Goal: Transaction & Acquisition: Purchase product/service

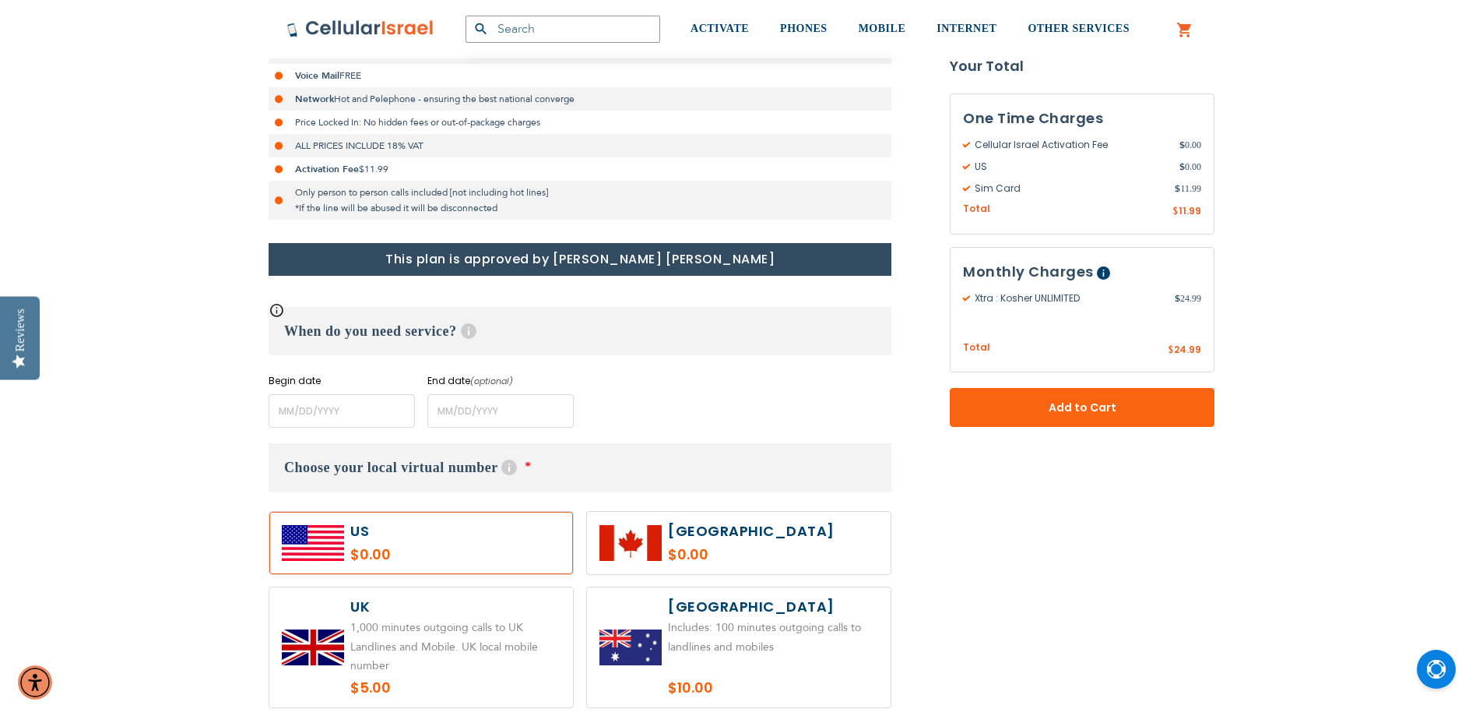
scroll to position [467, 0]
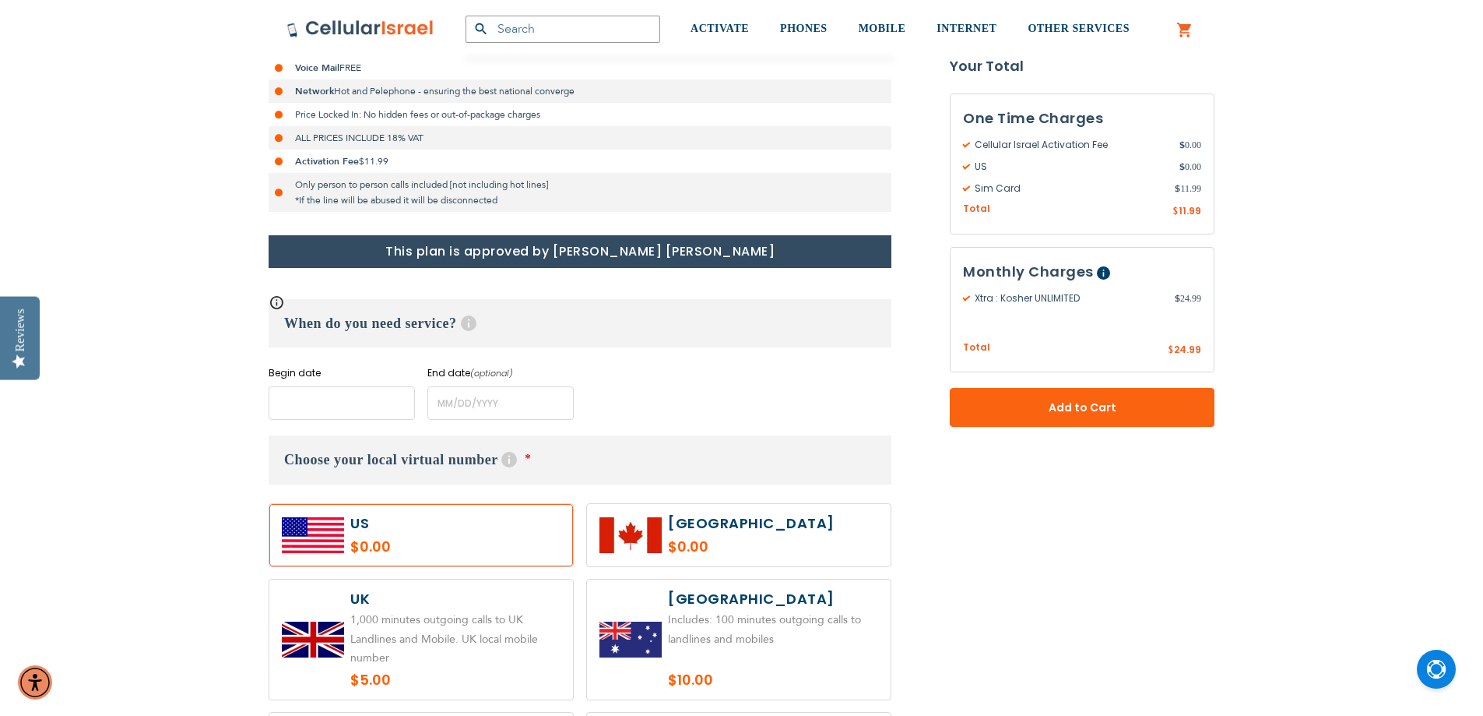
click at [350, 395] on input "name" at bounding box center [342, 402] width 146 height 33
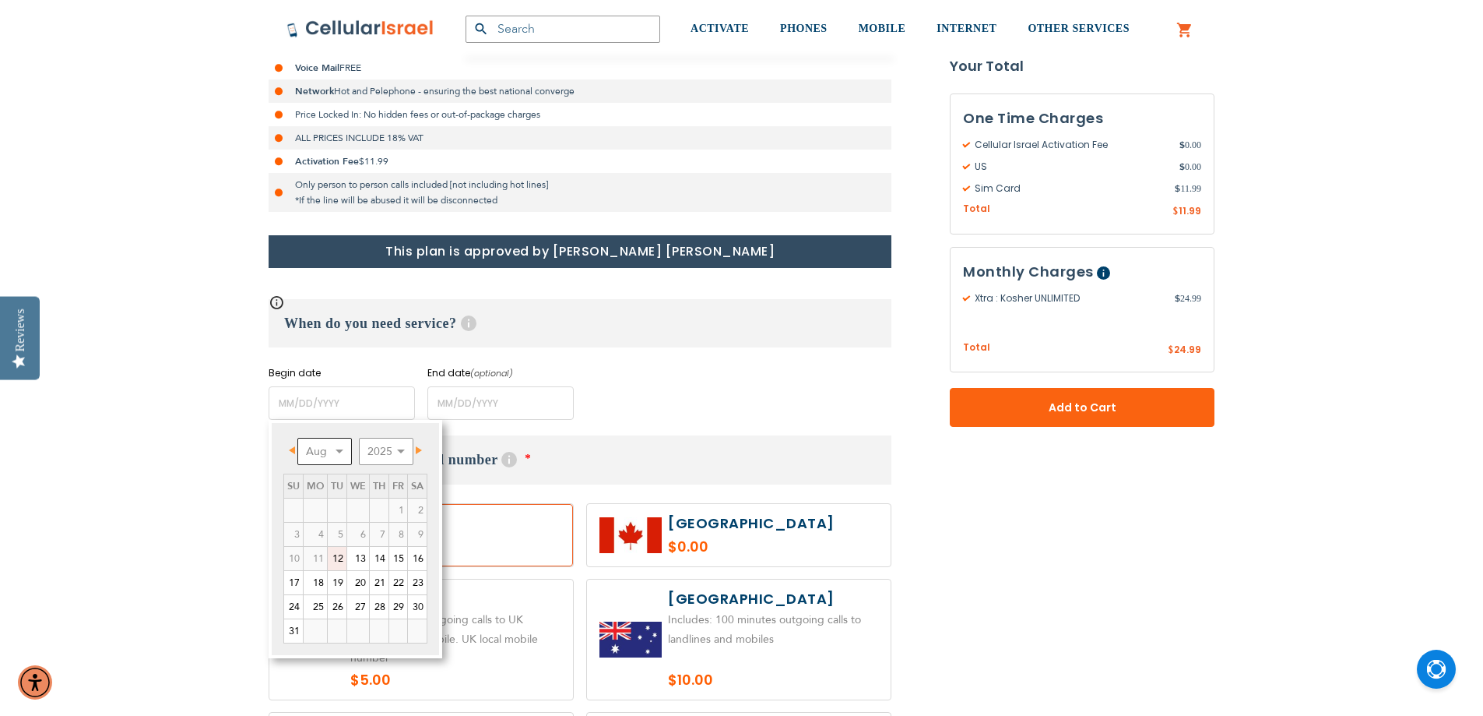
click at [337, 456] on select "Aug Sep Oct Nov Dec" at bounding box center [324, 451] width 55 height 27
click at [322, 512] on link "1" at bounding box center [315, 509] width 23 height 23
type input "[DATE]"
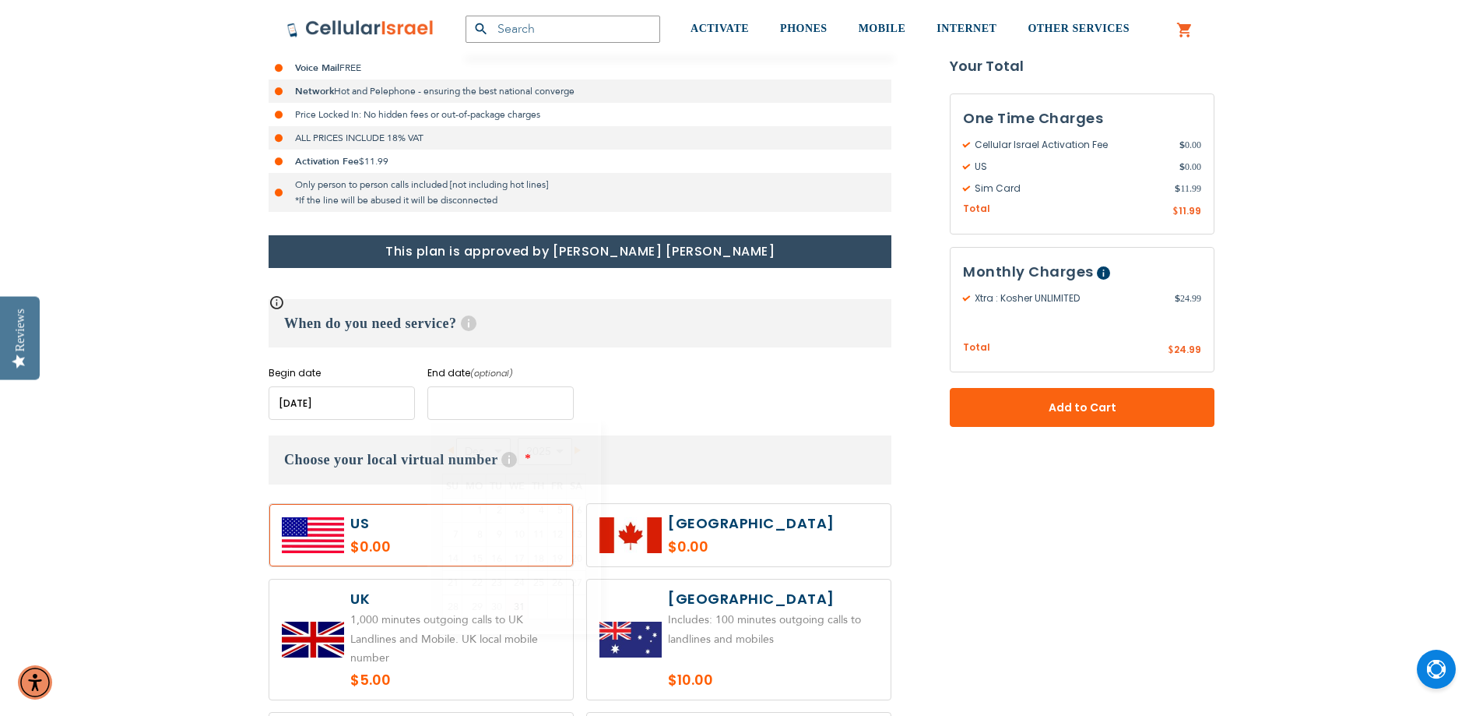
click at [477, 404] on input "name" at bounding box center [500, 402] width 146 height 33
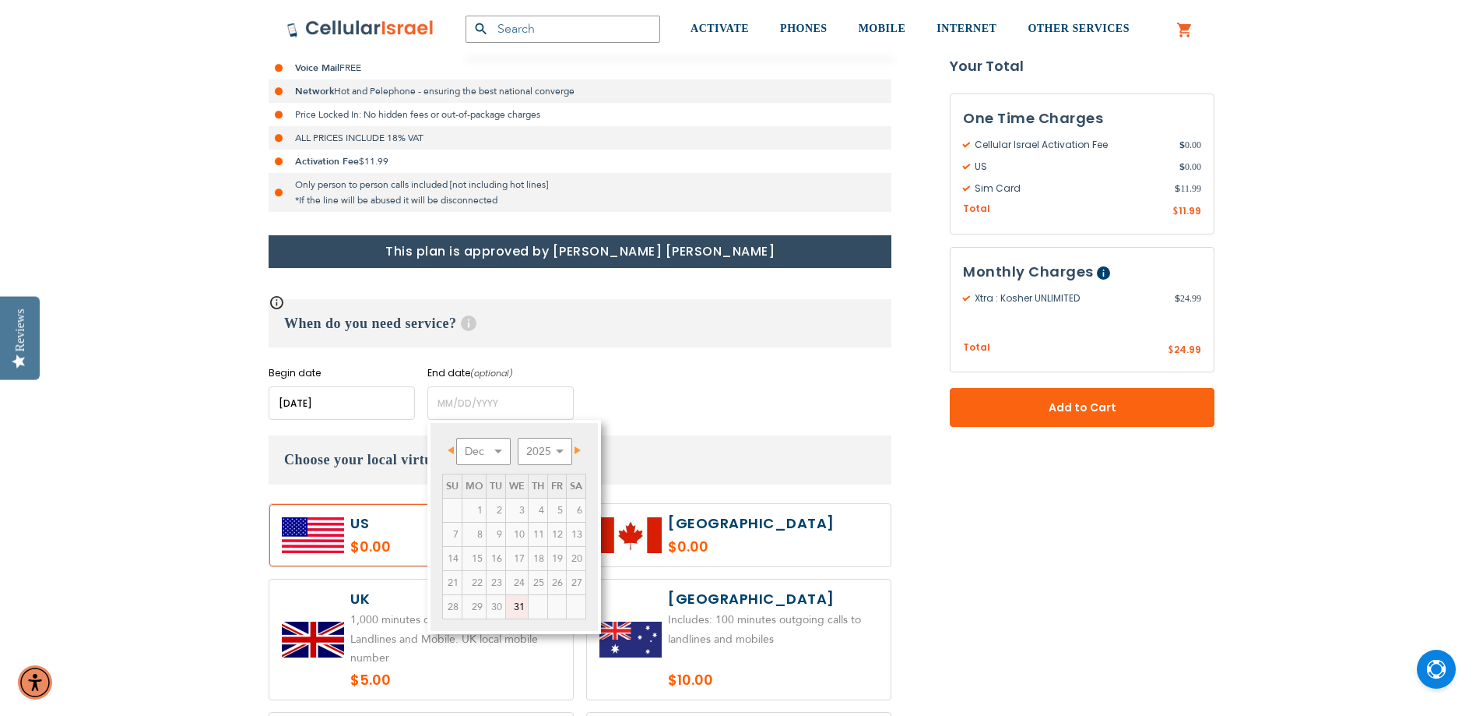
click at [575, 449] on link "Next" at bounding box center [574, 449] width 19 height 19
click at [494, 448] on select "Jan Feb Mar Apr May Jun [DATE] Aug Sep Oct Nov Dec" at bounding box center [483, 451] width 55 height 27
click at [481, 557] on link "15" at bounding box center [473, 558] width 23 height 23
type input "[DATE]"
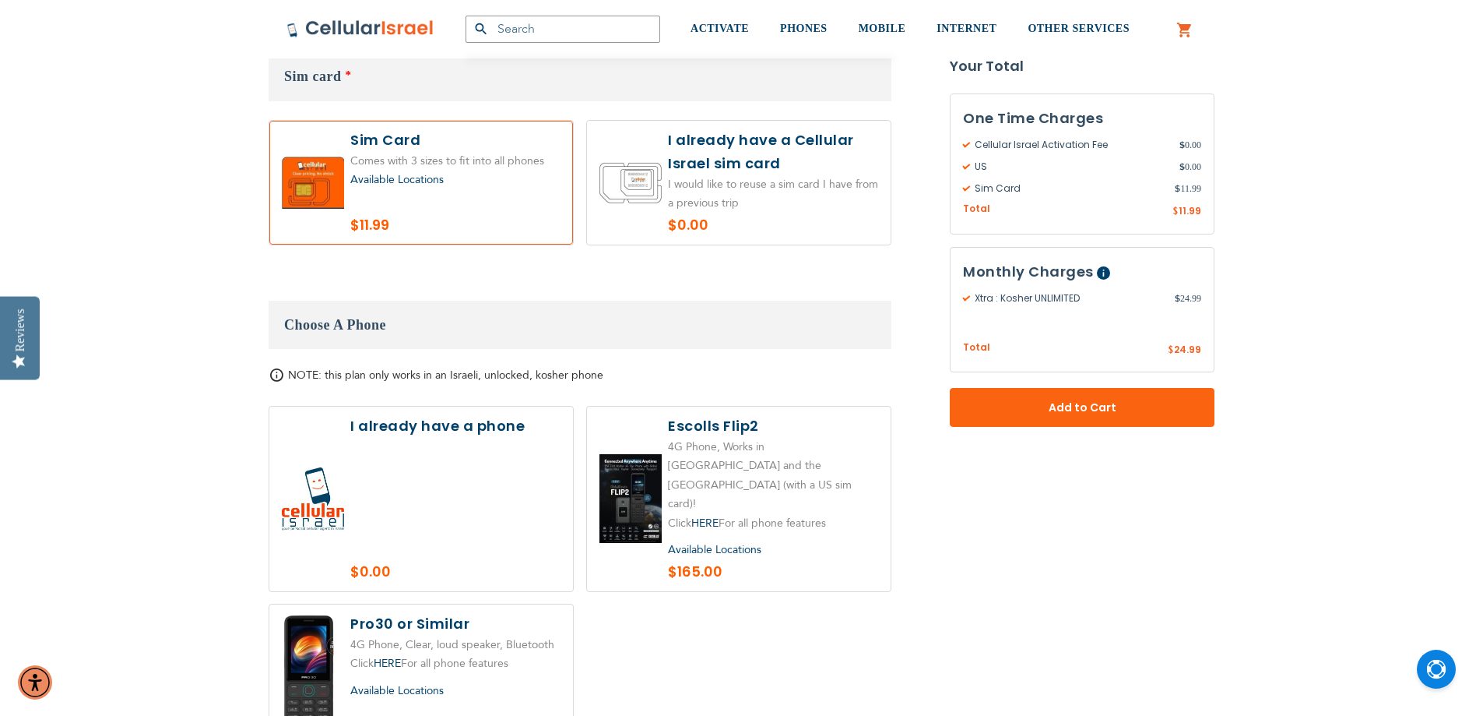
scroll to position [1557, 0]
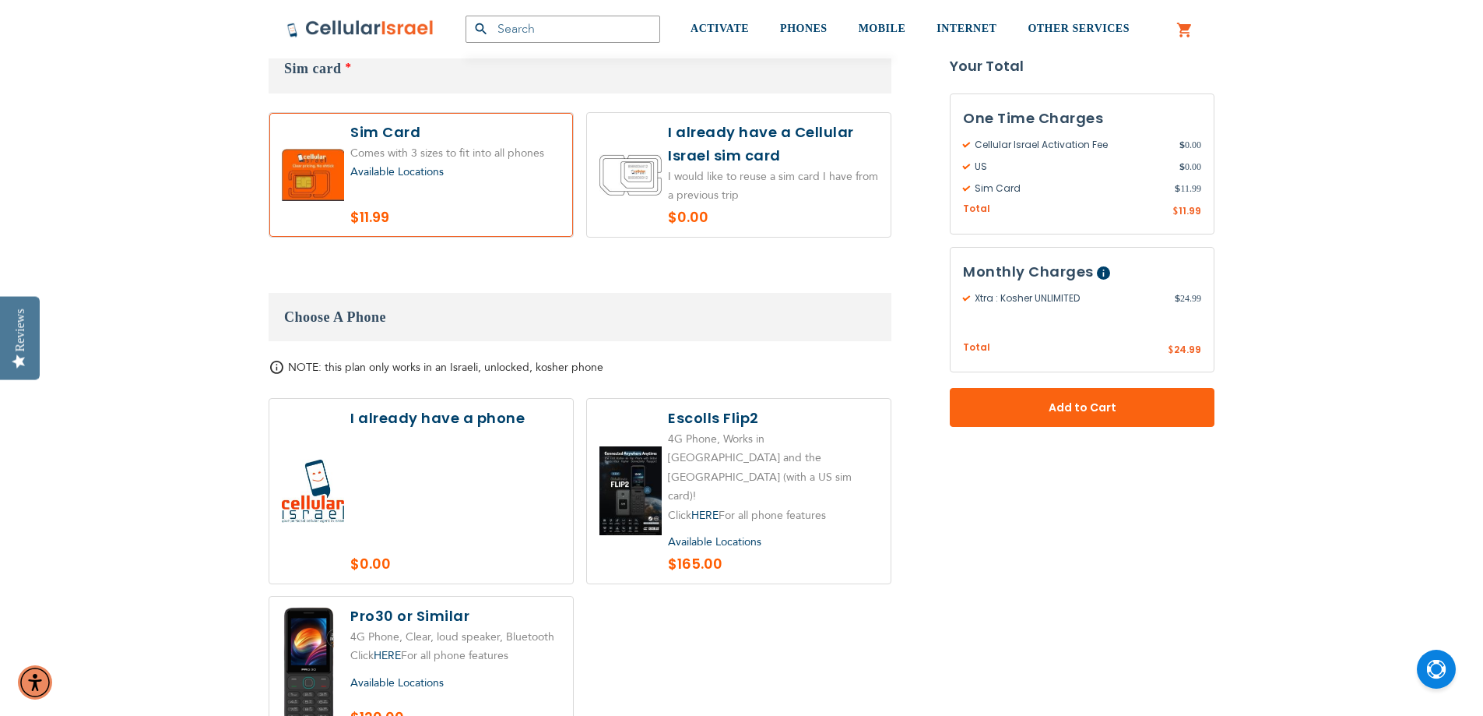
click at [501, 467] on label at bounding box center [421, 491] width 304 height 185
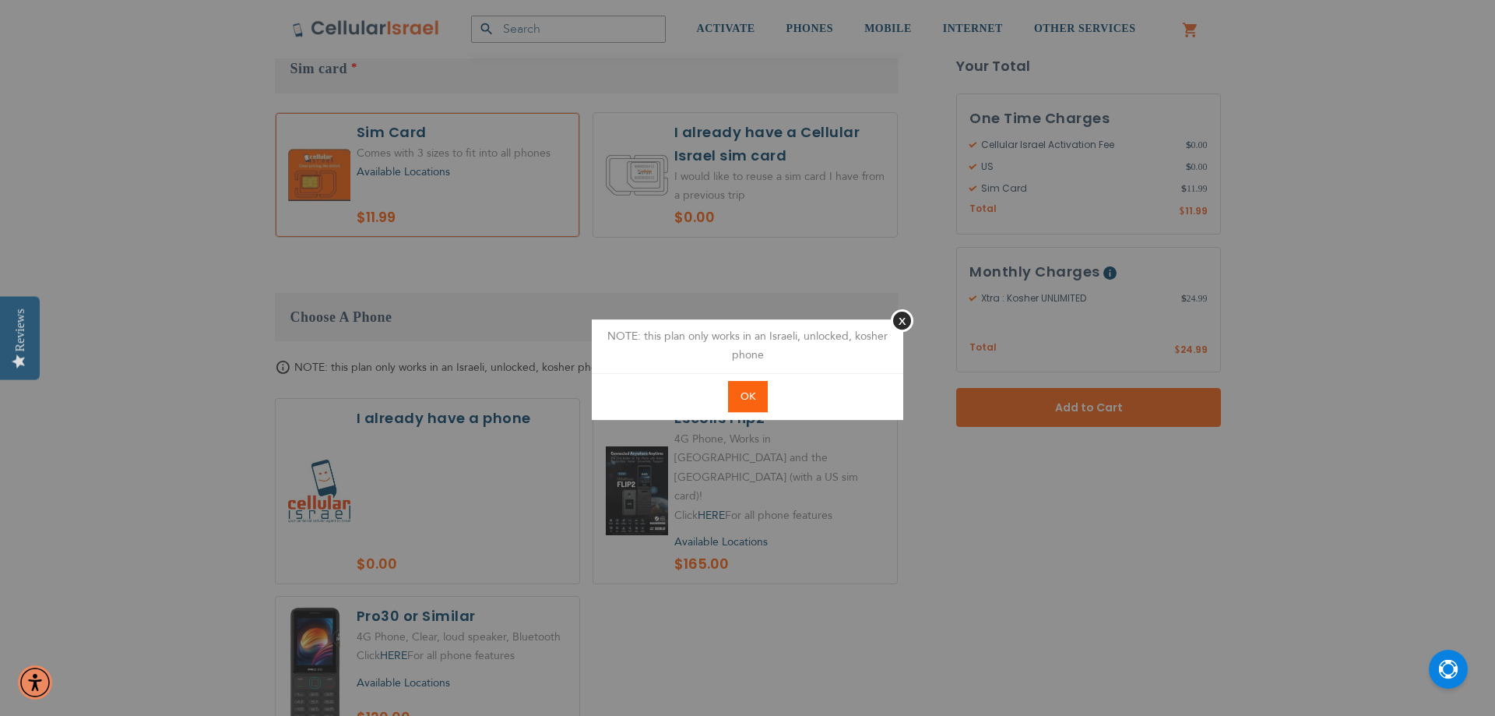
click at [735, 400] on button "OK" at bounding box center [748, 397] width 40 height 32
radio input "true"
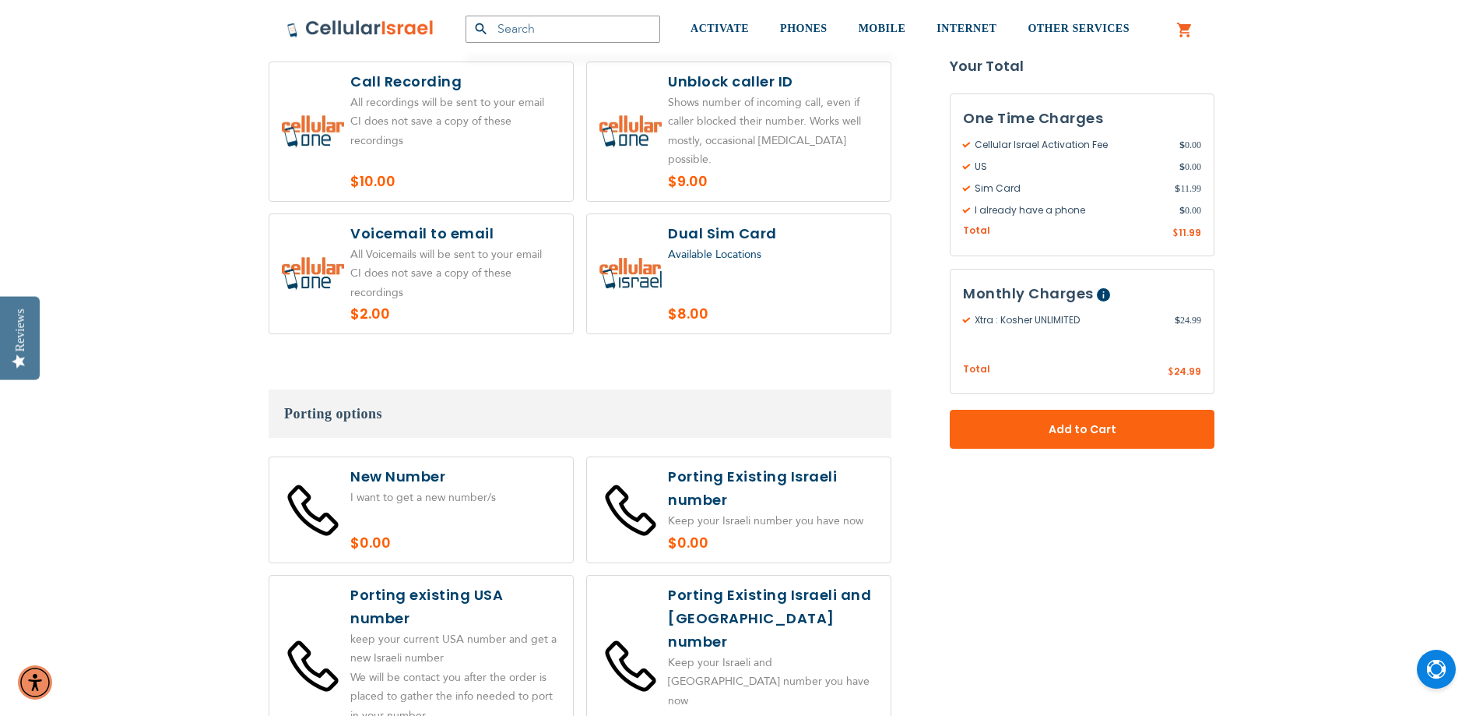
scroll to position [2569, 0]
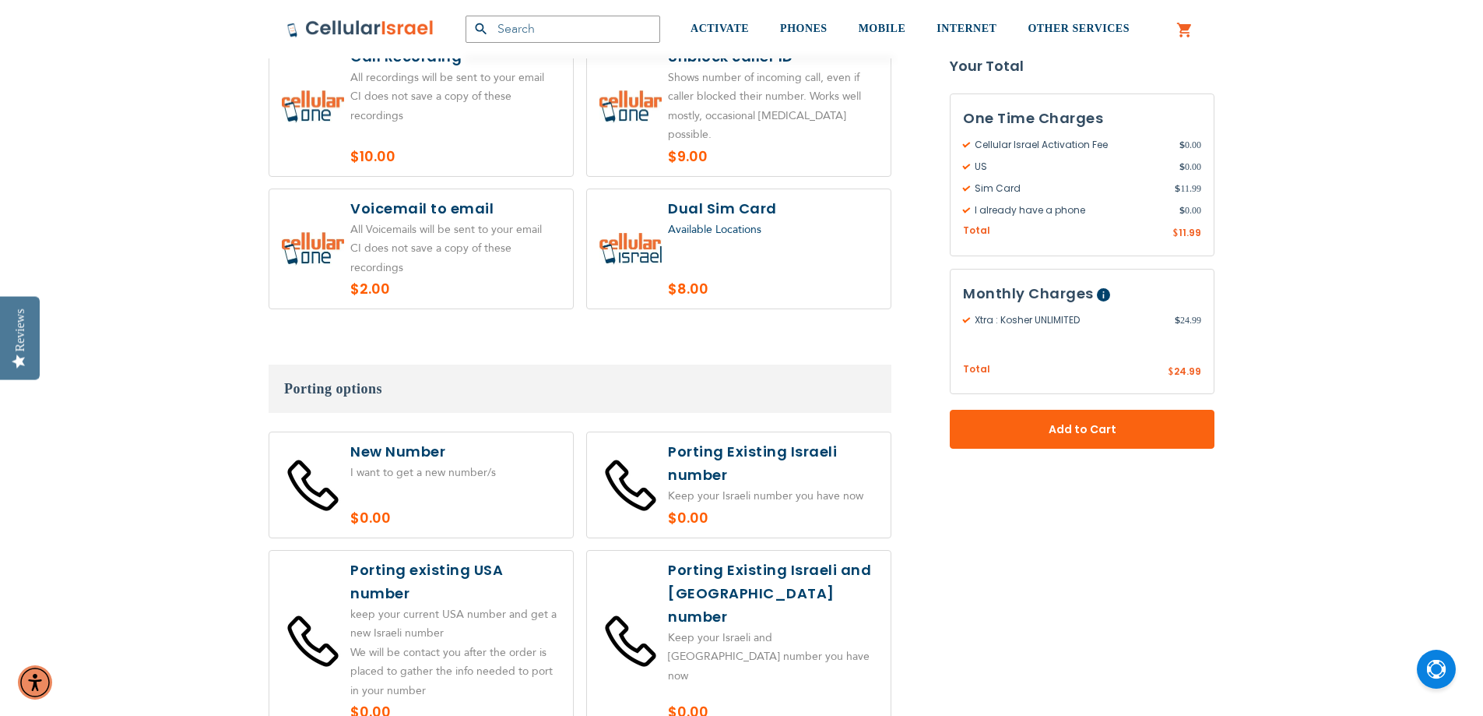
click at [376, 590] on label at bounding box center [421, 640] width 304 height 181
radio input "true"
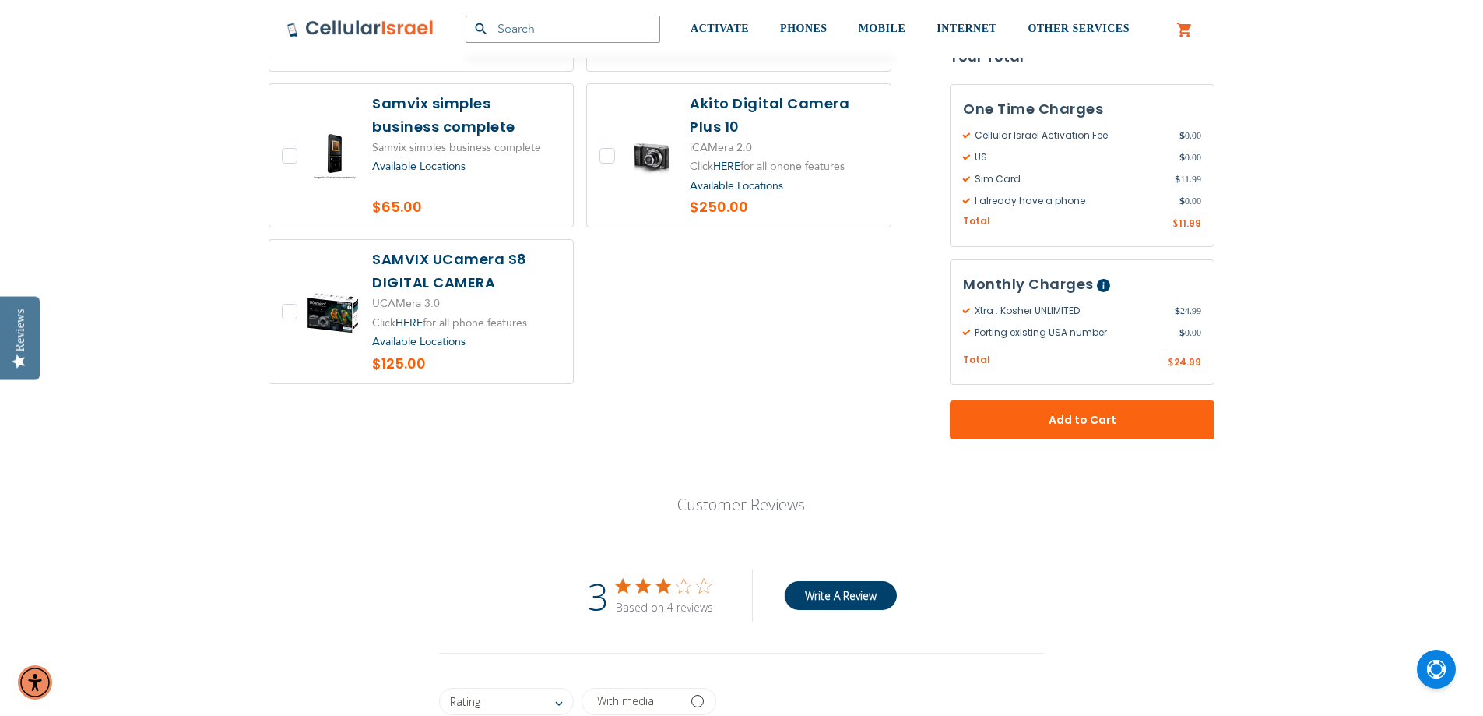
scroll to position [3582, 0]
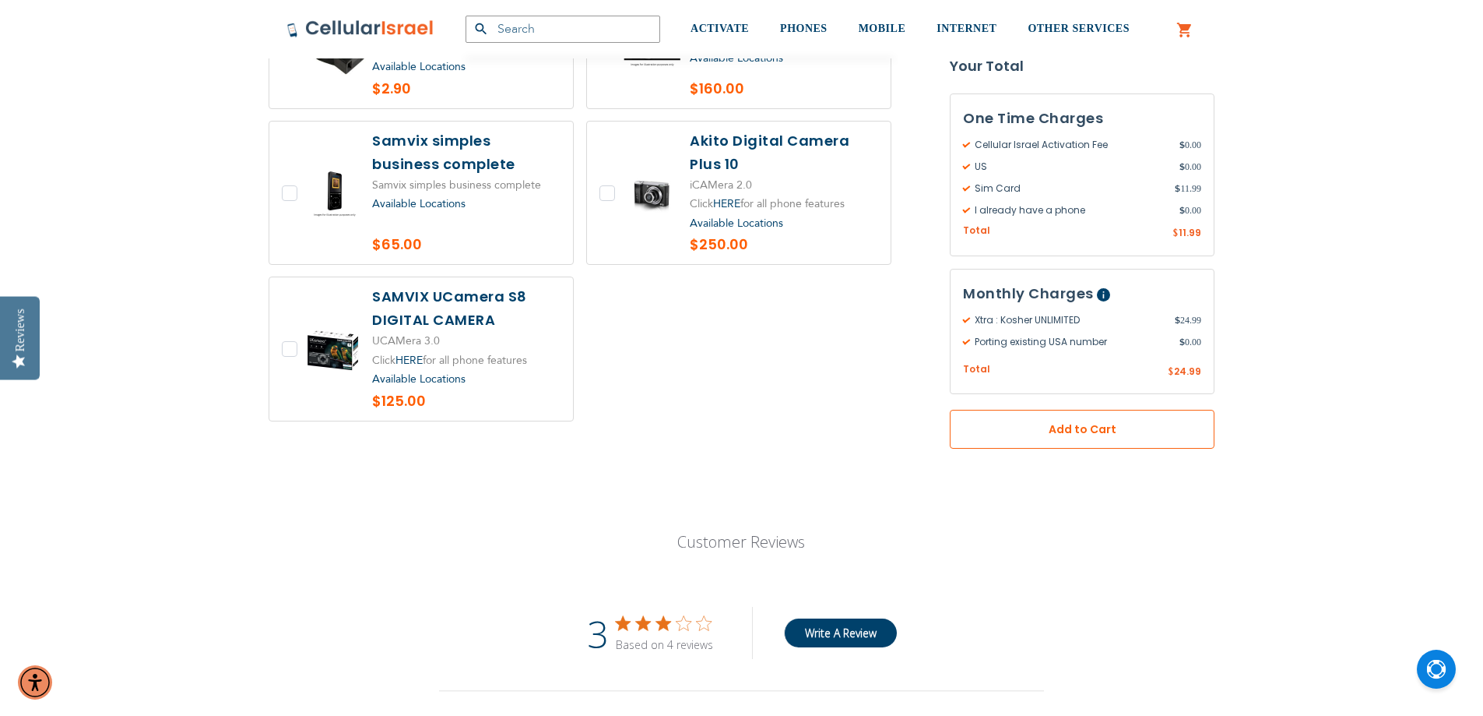
click at [1057, 421] on span "Add to Cart" at bounding box center [1082, 429] width 162 height 16
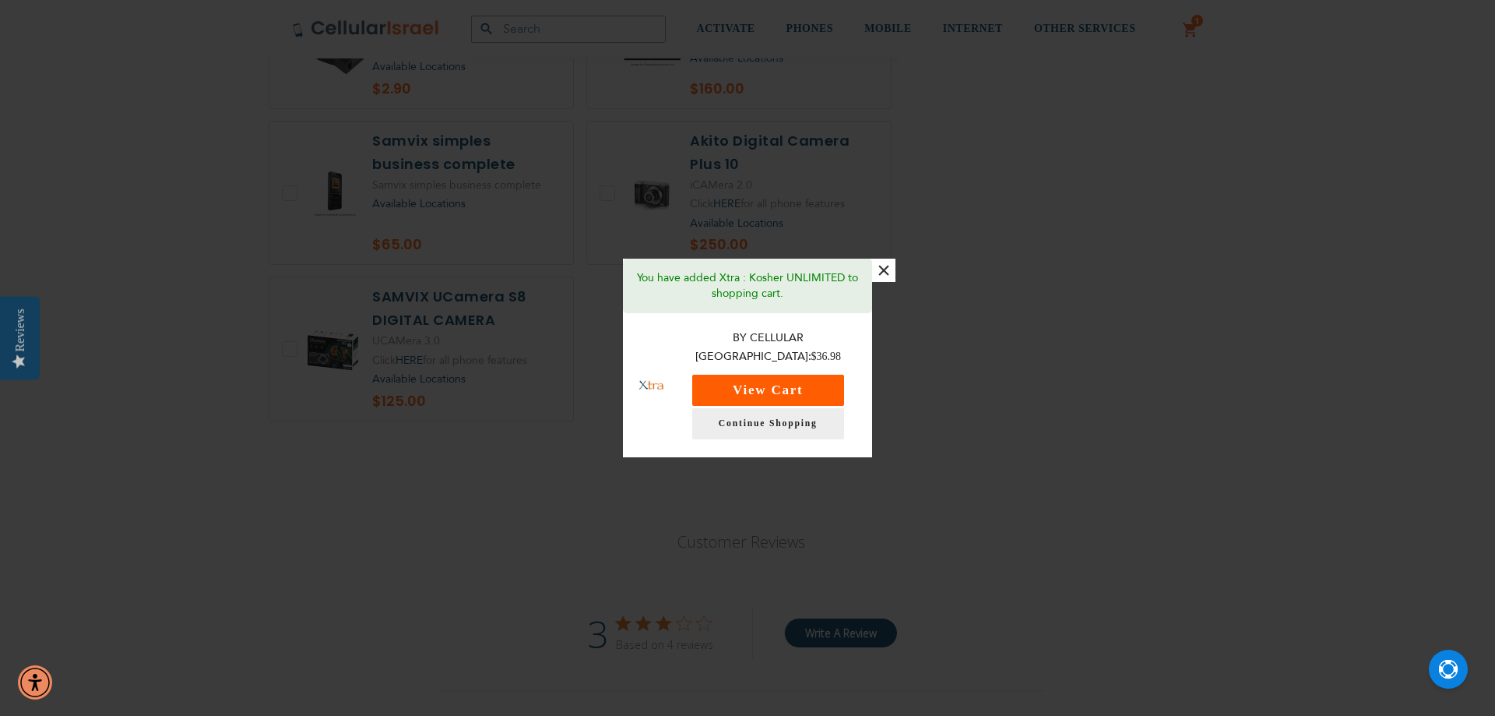
click at [732, 378] on button "View Cart" at bounding box center [768, 390] width 152 height 31
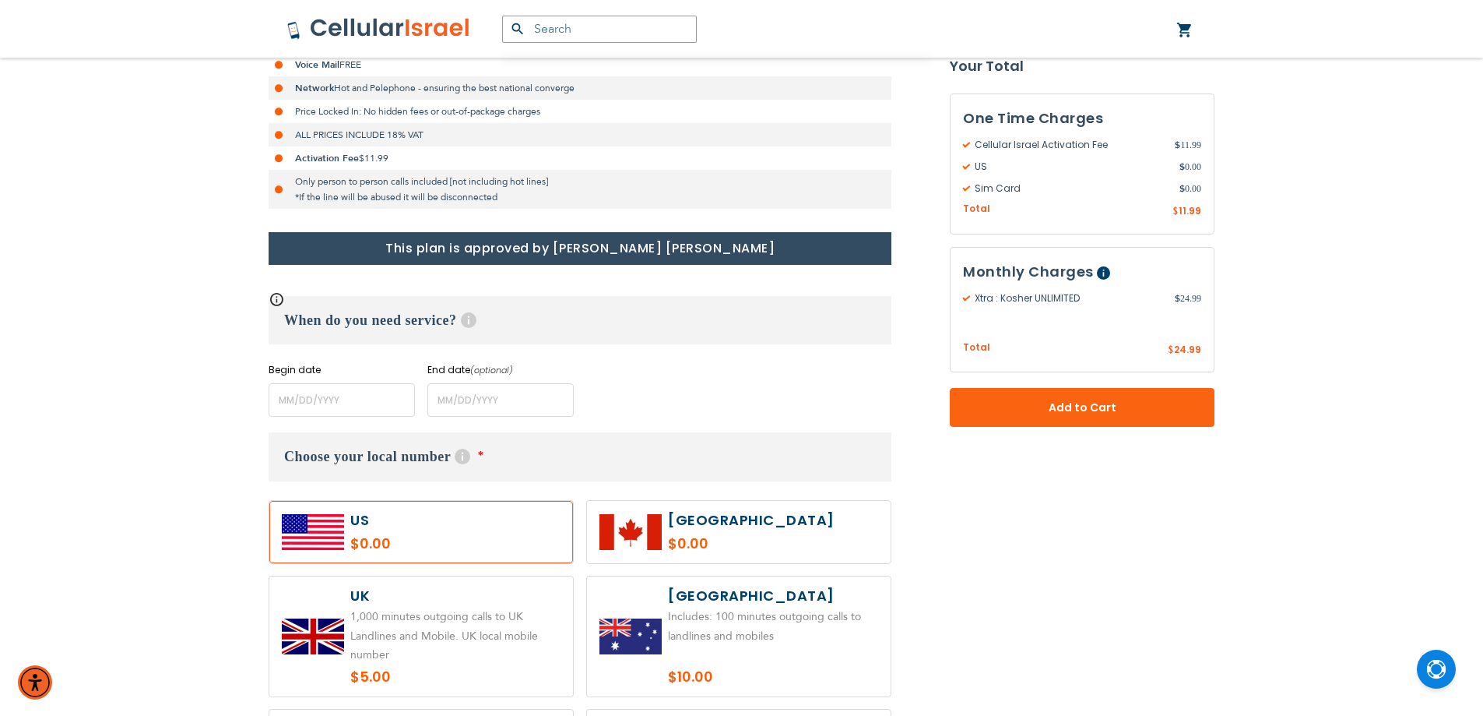
scroll to position [467, 0]
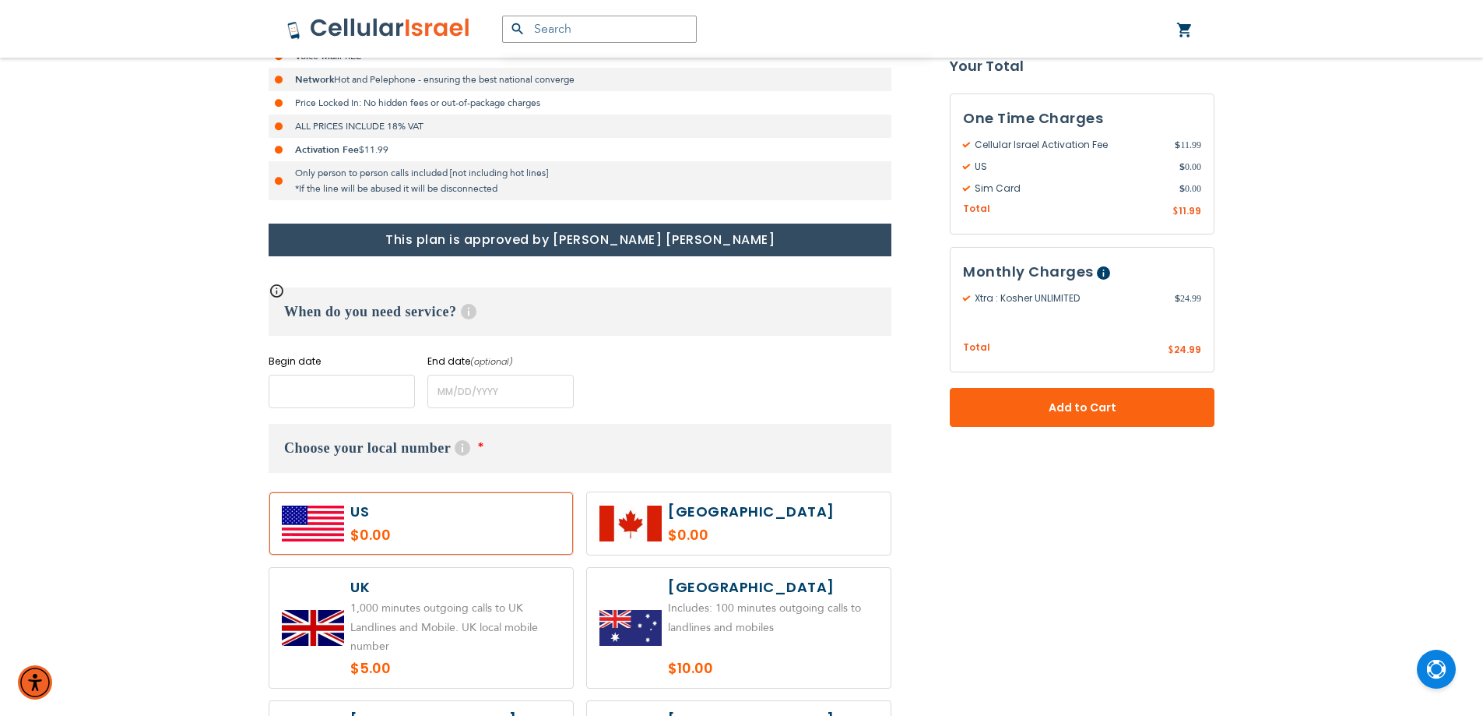
click at [370, 391] on input "name" at bounding box center [342, 391] width 146 height 33
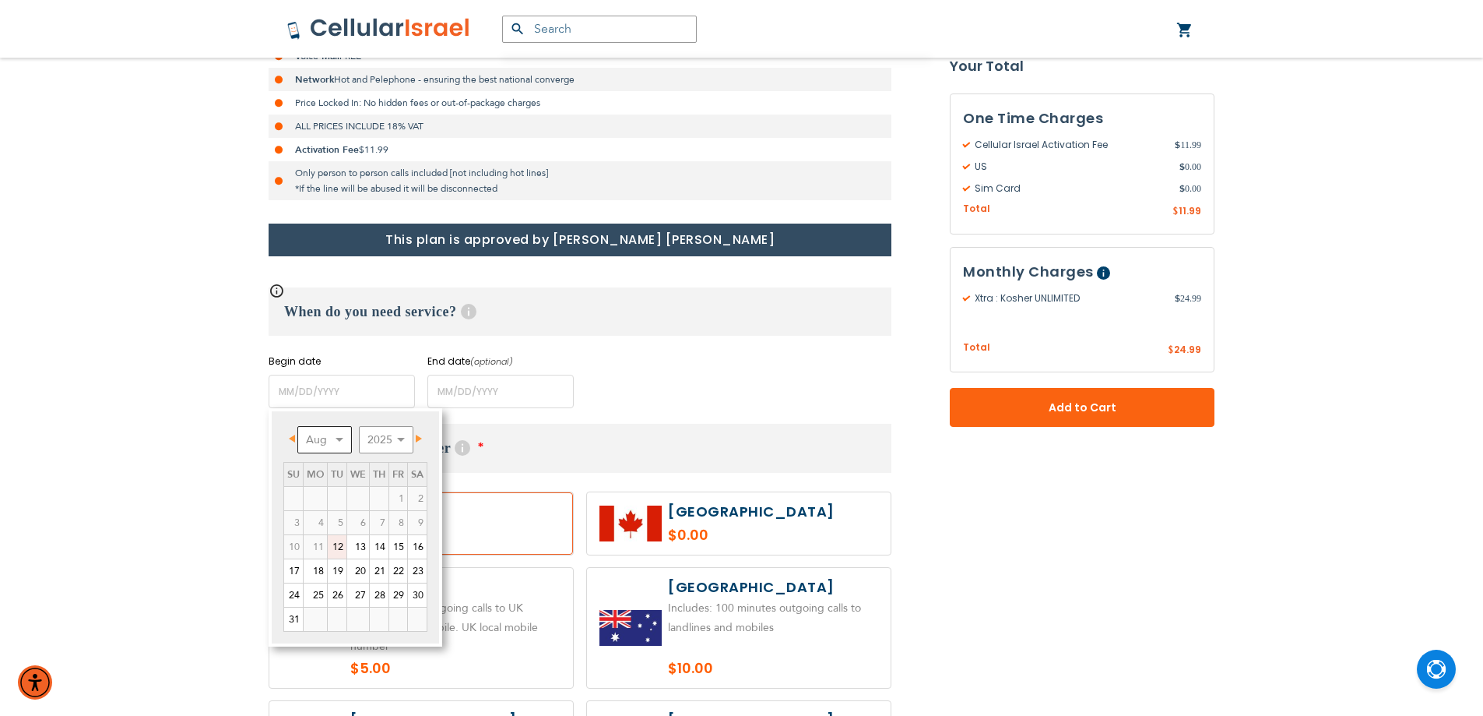
click at [341, 442] on select "Aug Sep Oct Nov Dec" at bounding box center [324, 439] width 55 height 27
click at [319, 494] on link "1" at bounding box center [315, 498] width 23 height 23
type input "[DATE]"
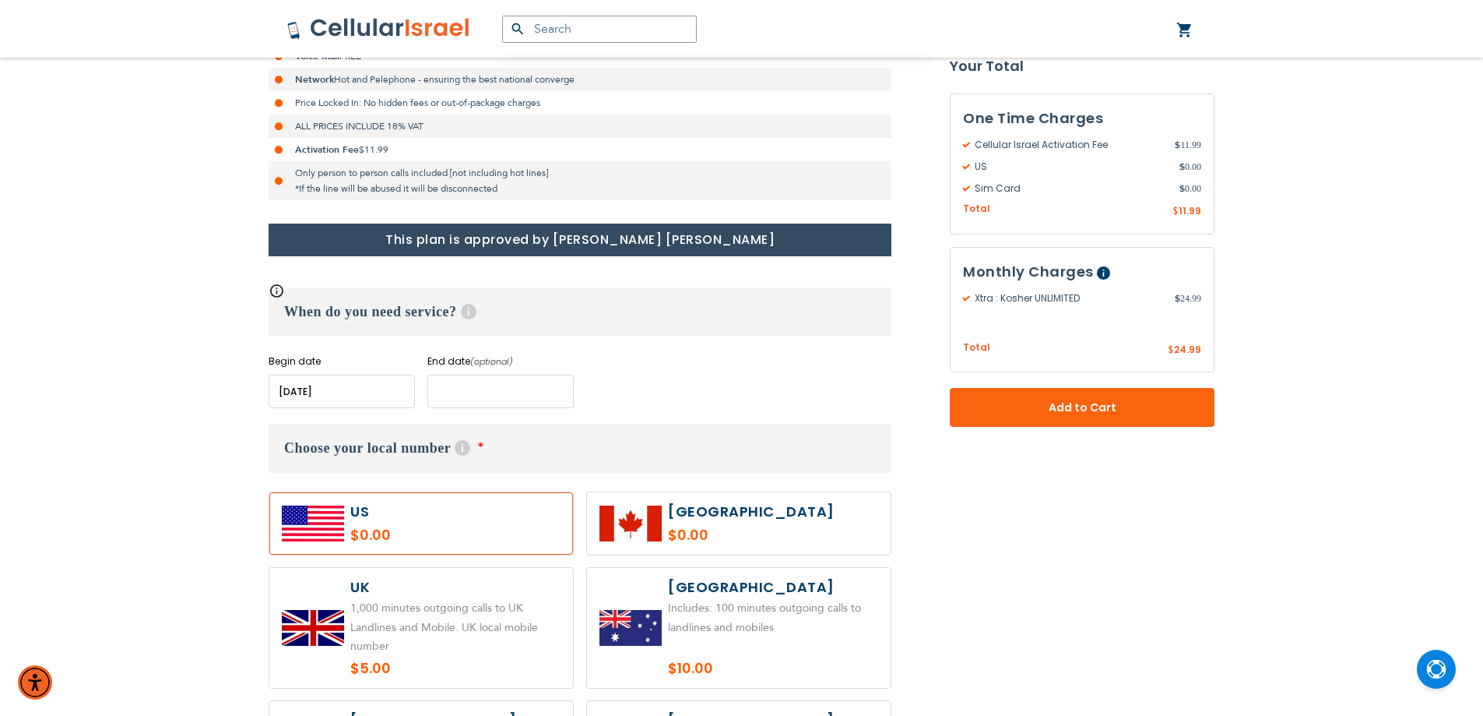
click at [466, 393] on input "name" at bounding box center [500, 391] width 146 height 33
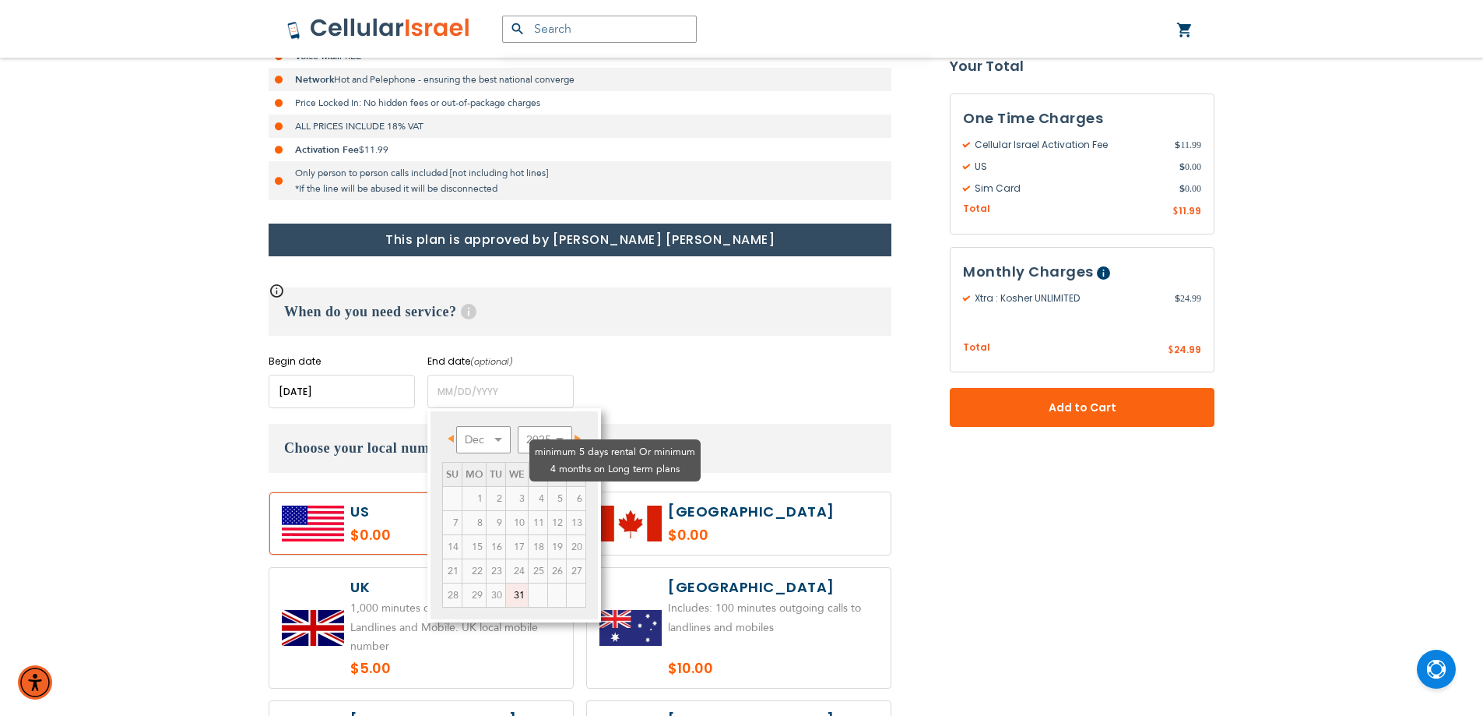
click at [567, 487] on td "6" at bounding box center [576, 499] width 19 height 24
click at [576, 435] on span "Next" at bounding box center [578, 438] width 6 height 8
click at [495, 441] on select "Jan Feb Mar Apr May Jun [DATE] Aug Sep Oct Nov Dec" at bounding box center [483, 439] width 55 height 27
click at [477, 549] on link "15" at bounding box center [473, 546] width 23 height 23
type input "[DATE]"
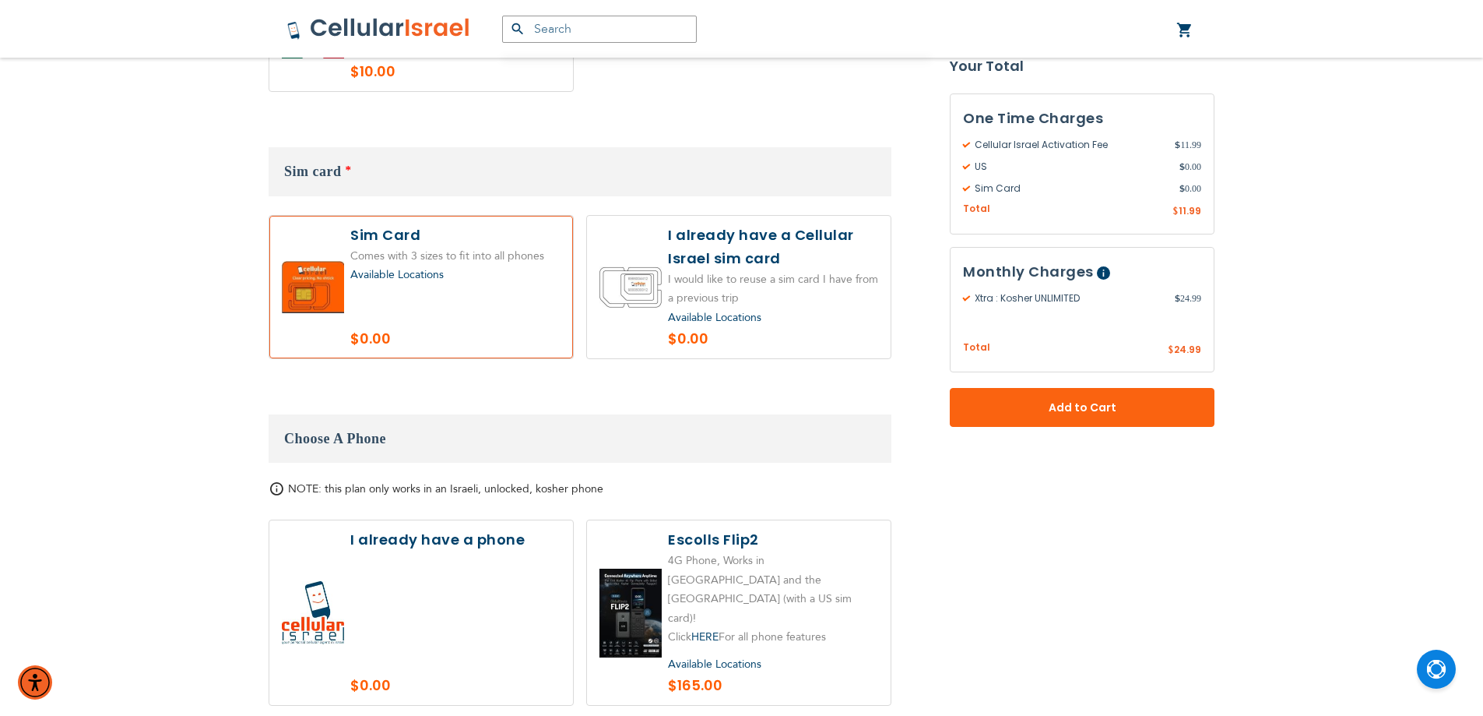
scroll to position [1479, 0]
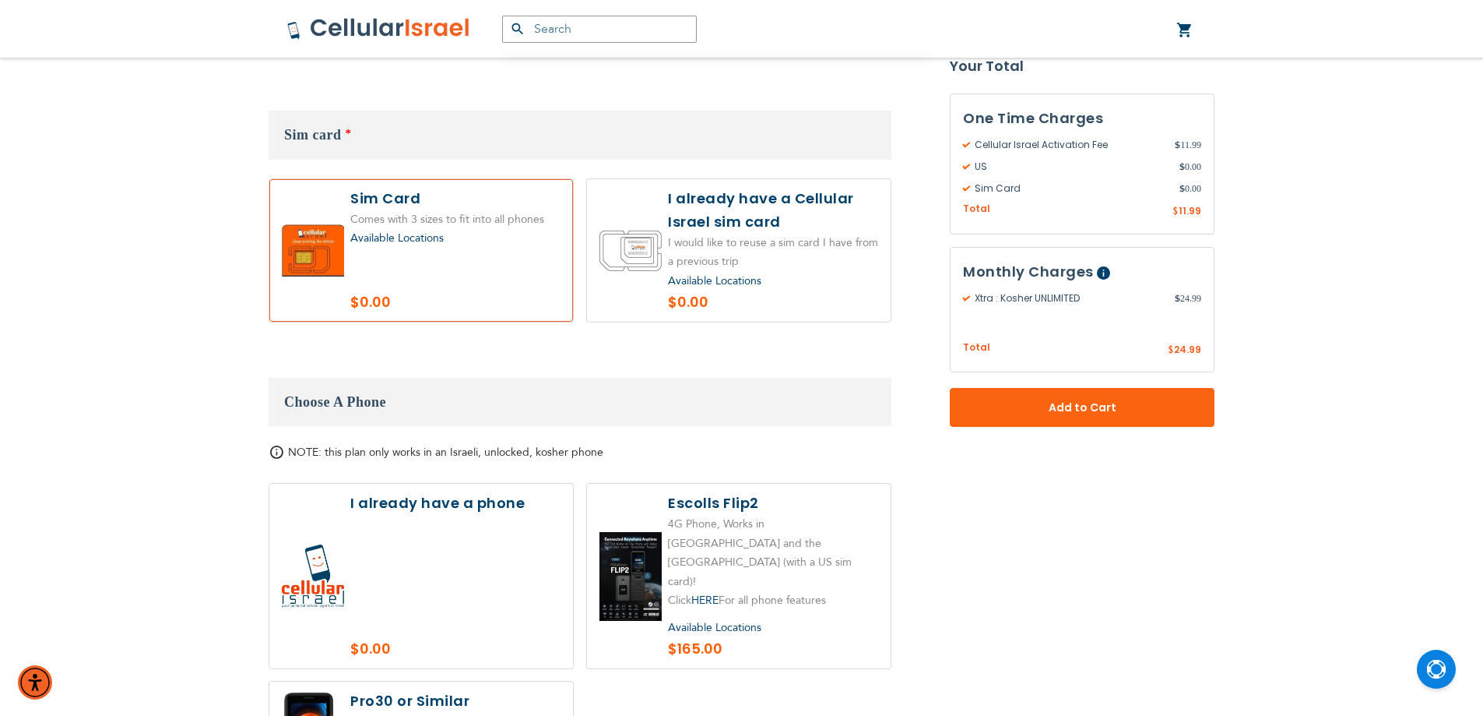
click at [473, 522] on label at bounding box center [421, 576] width 304 height 185
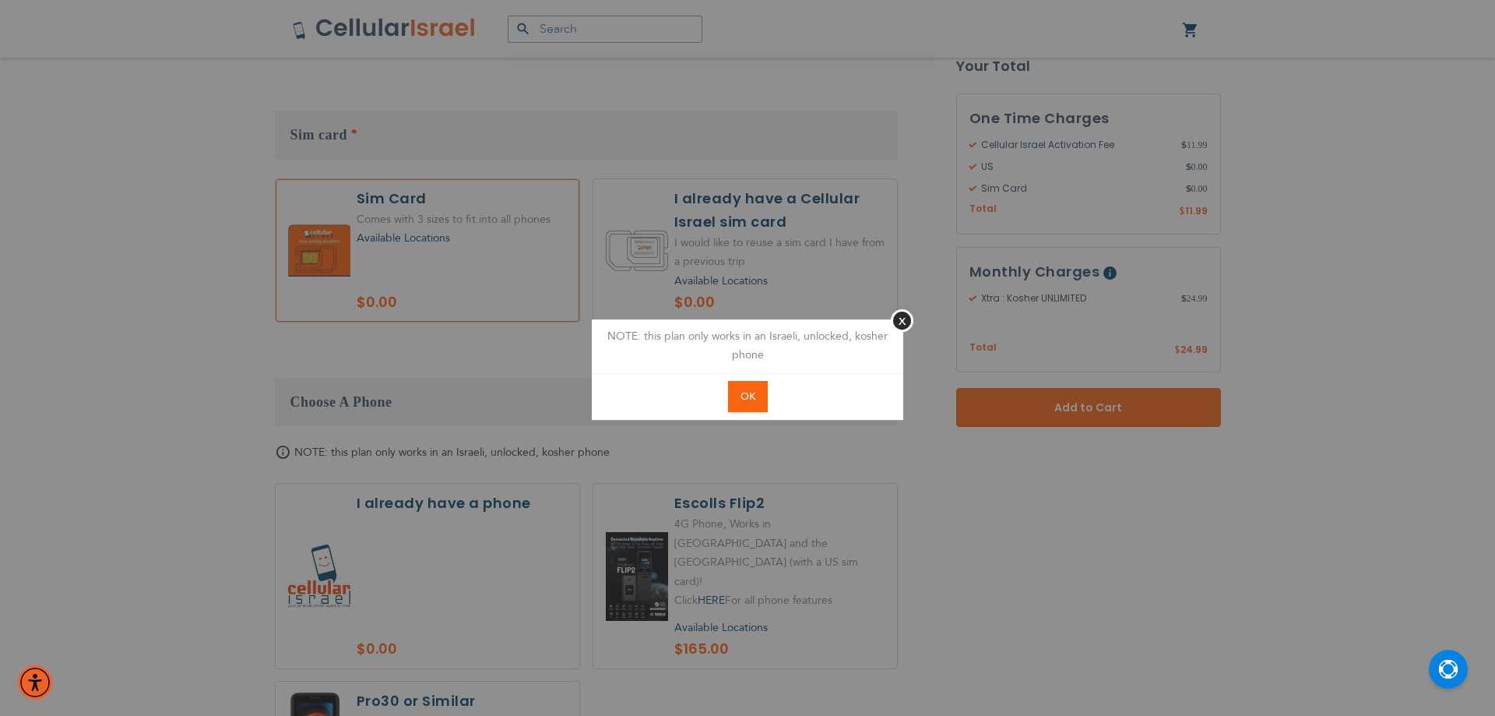
click at [747, 392] on span "OK" at bounding box center [747, 396] width 15 height 14
radio input "true"
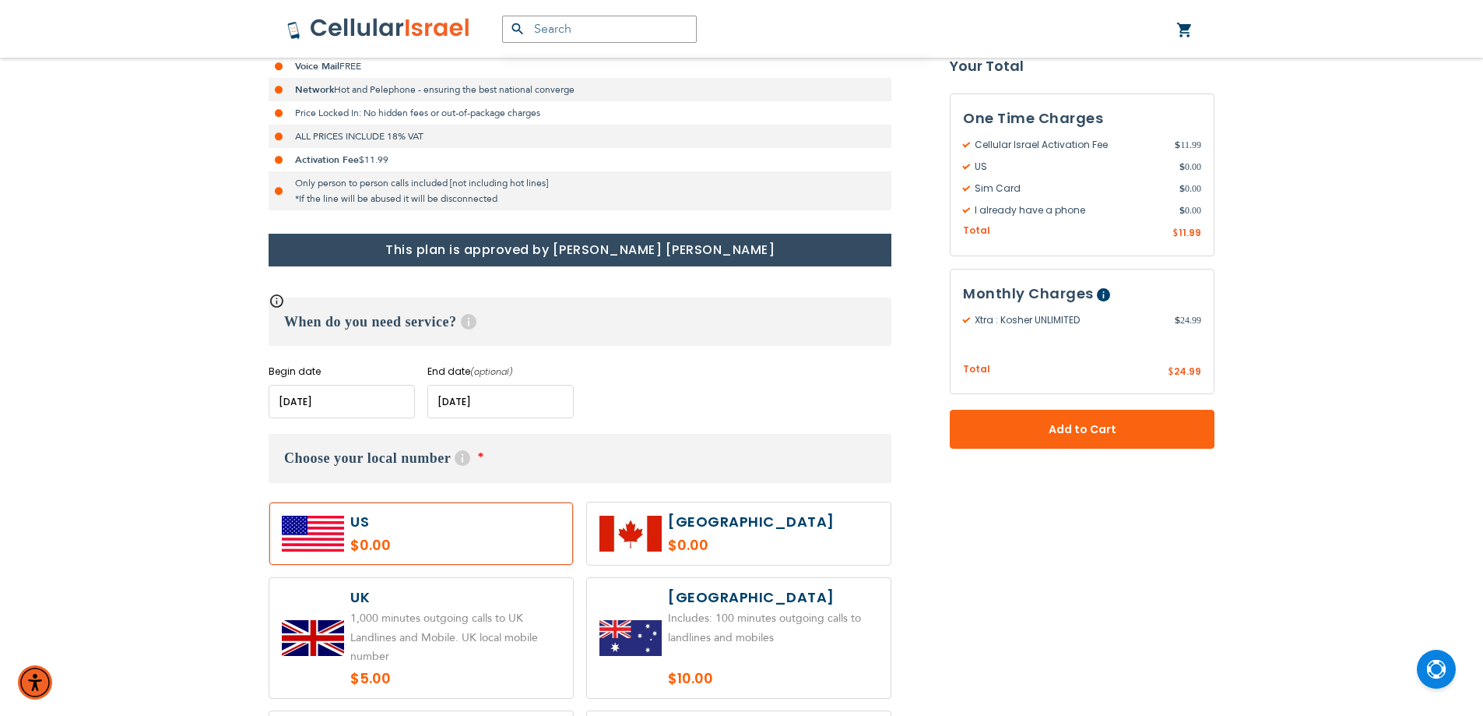
scroll to position [467, 0]
